Goal: Information Seeking & Learning: Learn about a topic

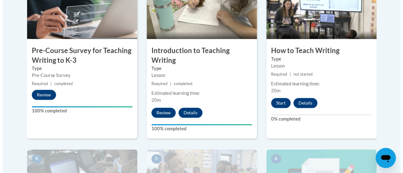
scroll to position [237, 0]
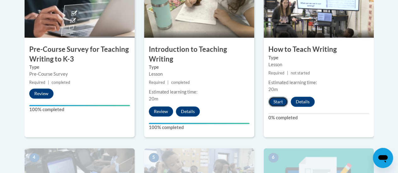
click at [278, 103] on button "Start" at bounding box center [279, 102] width 20 height 10
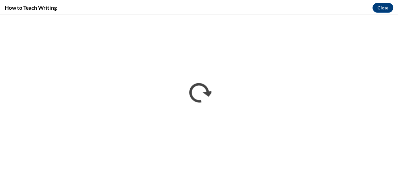
scroll to position [0, 0]
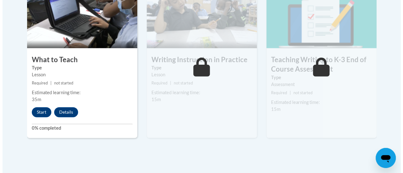
scroll to position [401, 0]
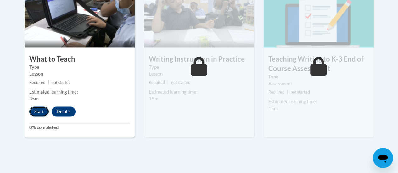
click at [38, 110] on button "Start" at bounding box center [39, 112] width 20 height 10
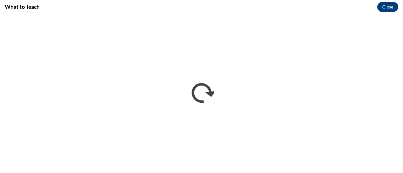
scroll to position [0, 0]
